Goal: Transaction & Acquisition: Purchase product/service

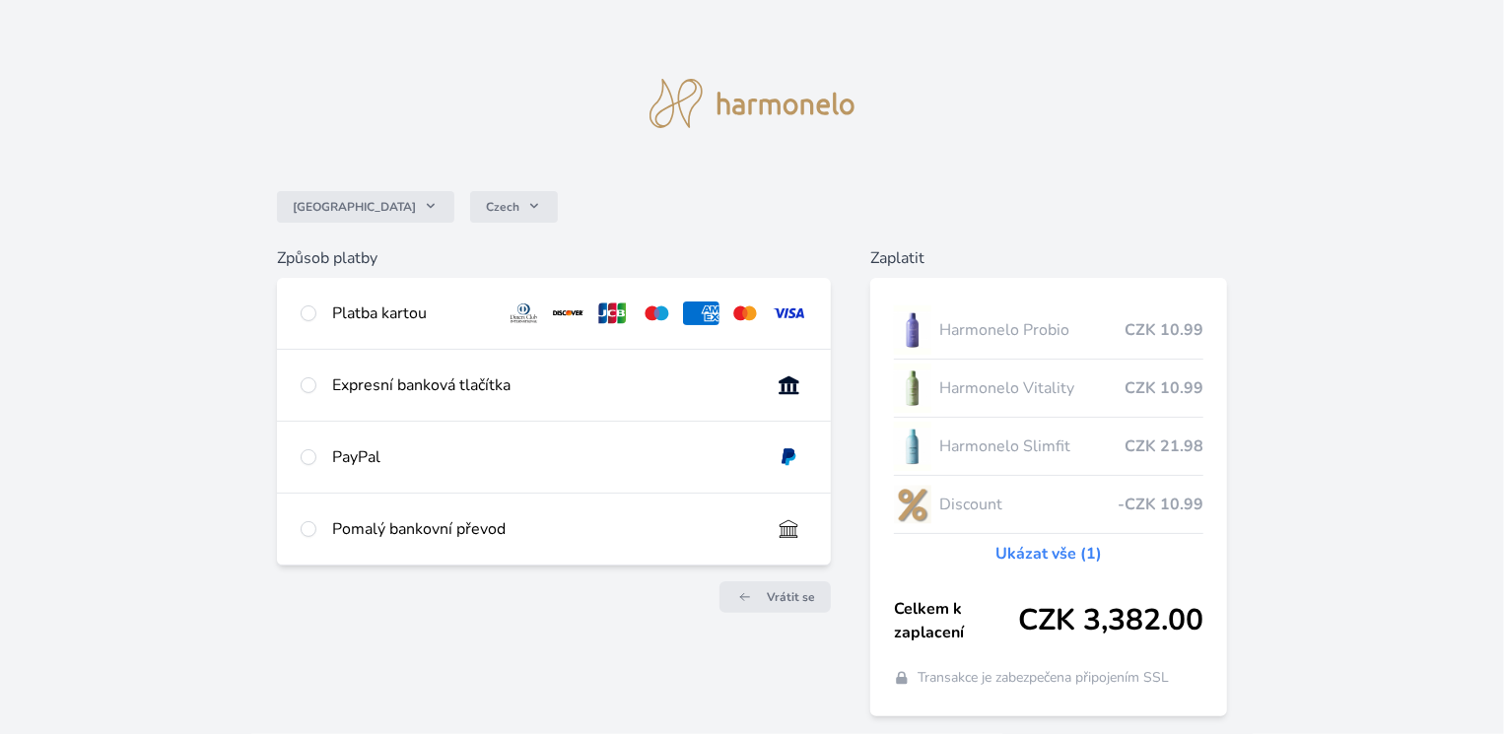
click at [412, 381] on div "Expresní banková tlačítka" at bounding box center [543, 386] width 423 height 24
radio input "true"
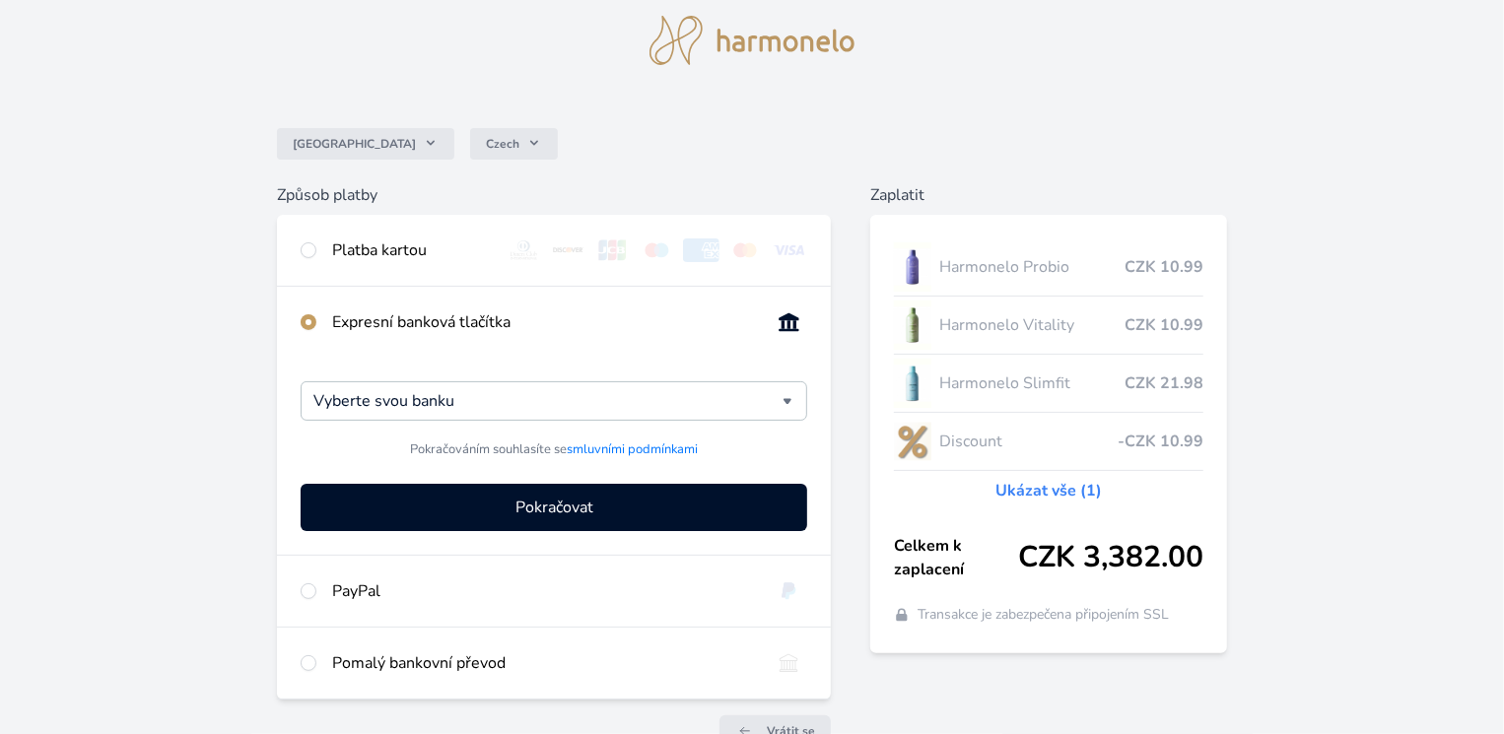
scroll to position [99, 0]
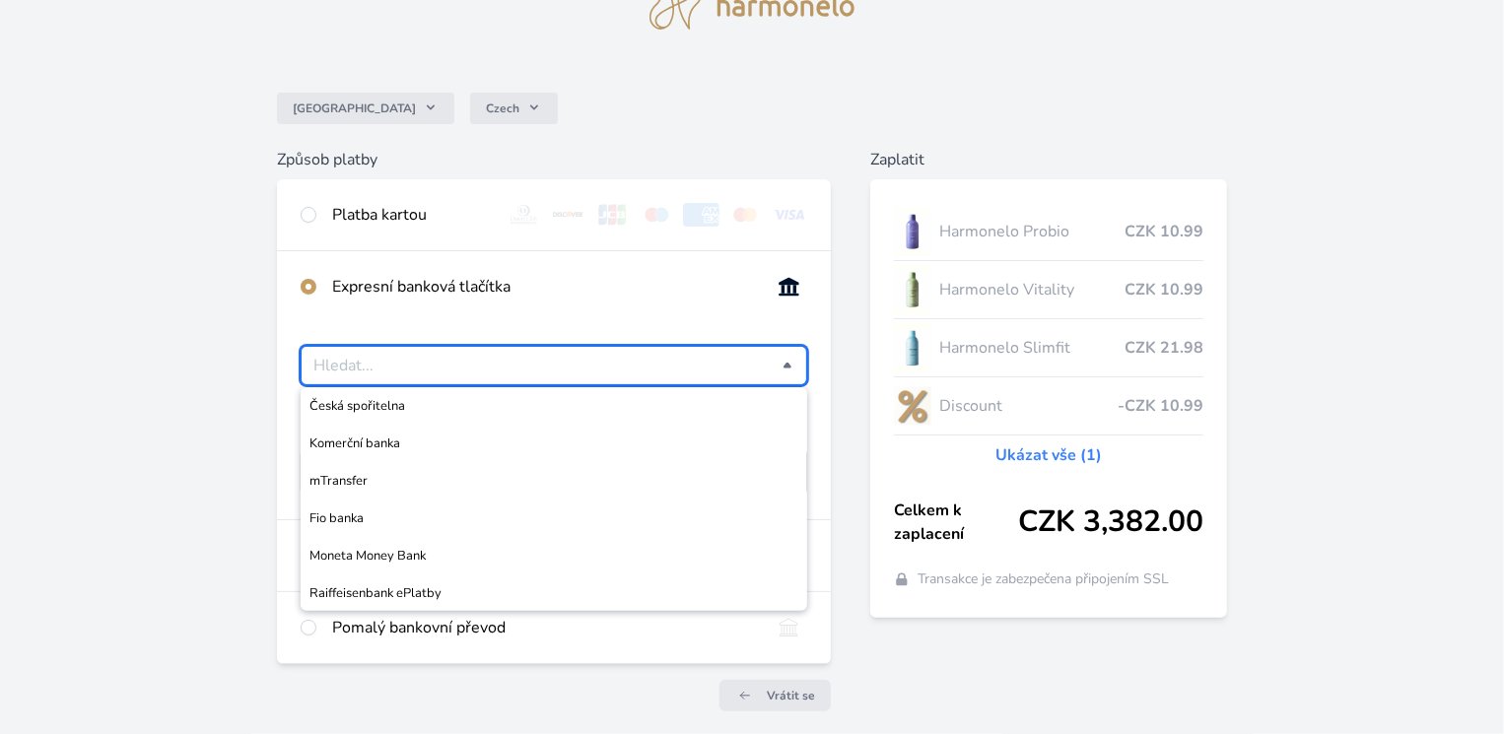
click at [555, 364] on input "Česká spořitelna Komerční banka mTransfer Fio banka Moneta Money Bank Raiffeise…" at bounding box center [547, 366] width 469 height 24
click at [422, 406] on span "Česká spořitelna" at bounding box center [553, 406] width 489 height 20
type input "Česká spořitelna"
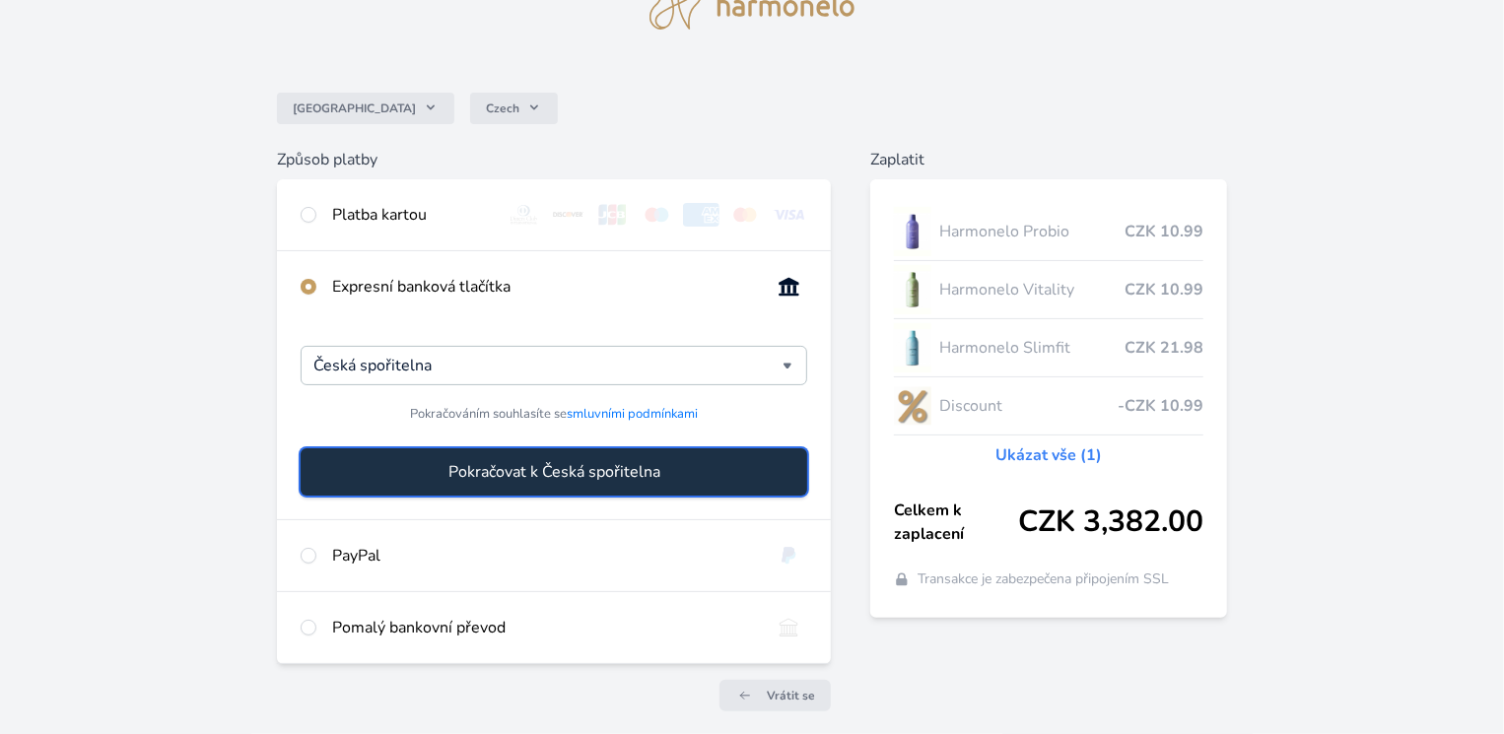
click at [613, 474] on span "Pokračovat k Česká spořitelna" at bounding box center [554, 472] width 212 height 24
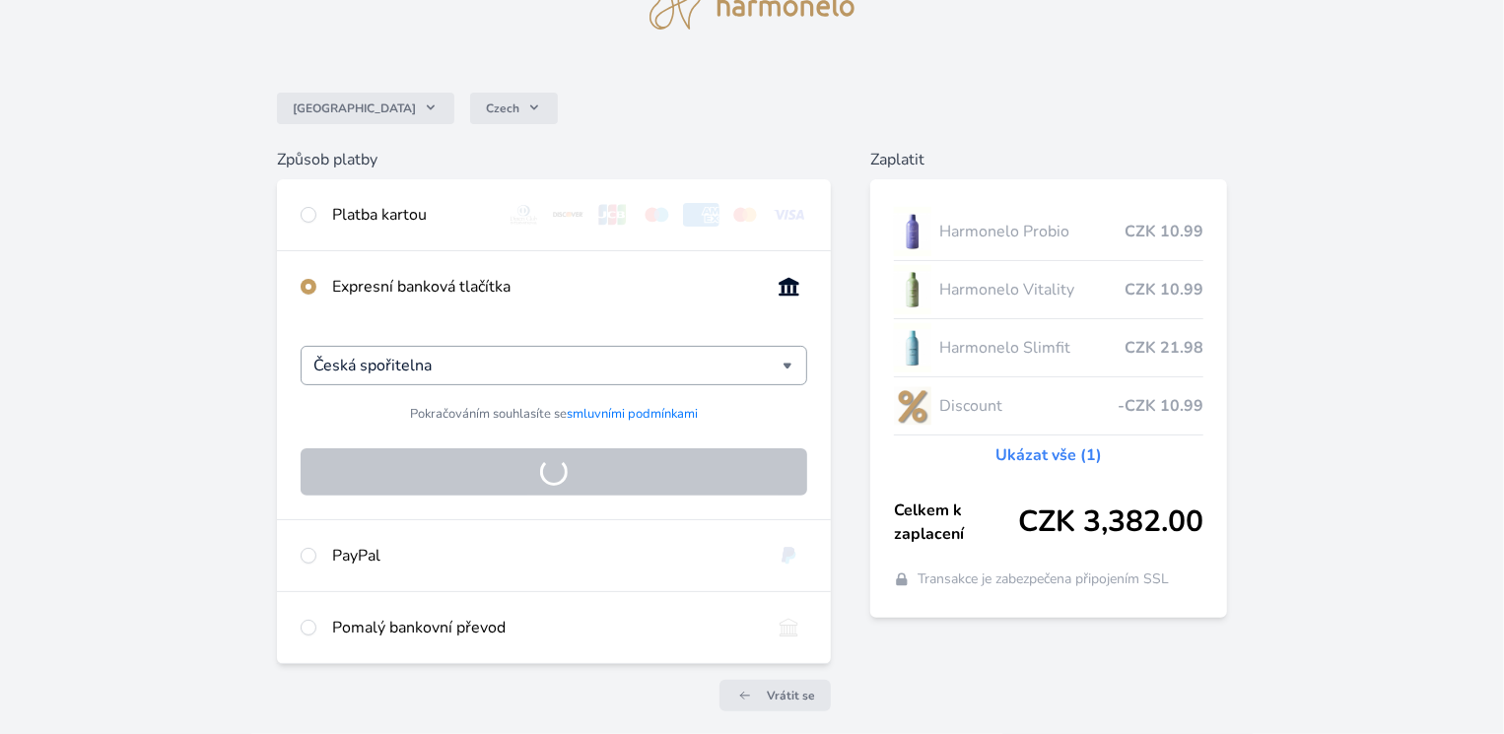
scroll to position [67, 0]
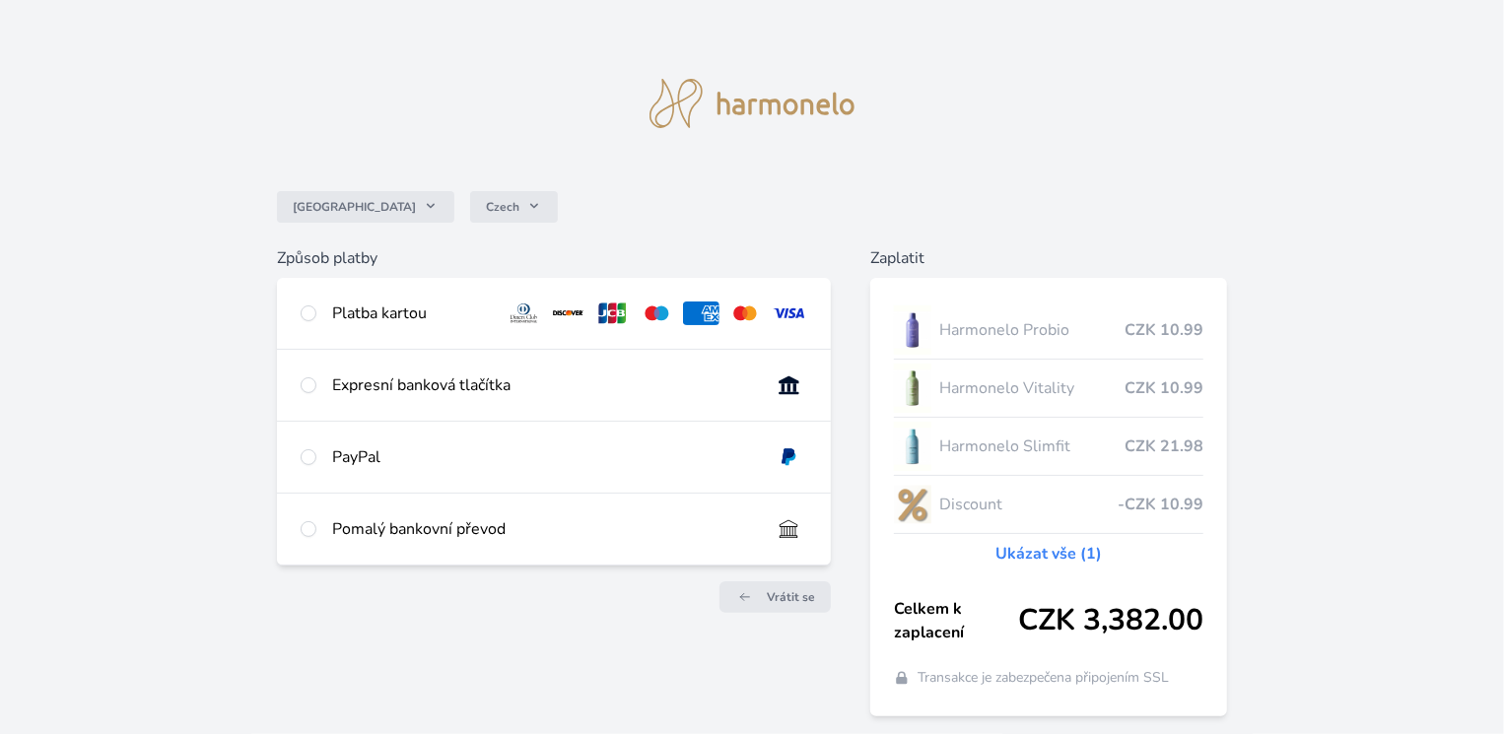
click at [711, 103] on img at bounding box center [752, 103] width 205 height 49
click at [789, 109] on img at bounding box center [752, 103] width 205 height 49
